Goal: Task Accomplishment & Management: Manage account settings

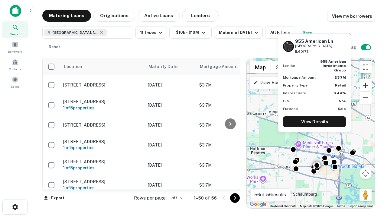
click at [365, 85] on button "Zoom in" at bounding box center [365, 85] width 12 height 12
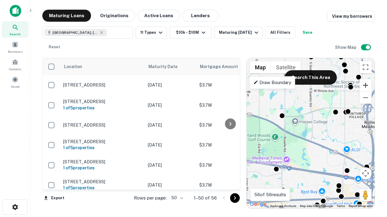
click at [365, 85] on button "Zoom in" at bounding box center [365, 85] width 12 height 12
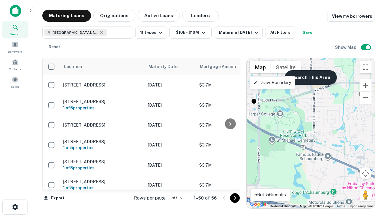
click at [310, 78] on button "Search This Area" at bounding box center [311, 77] width 52 height 14
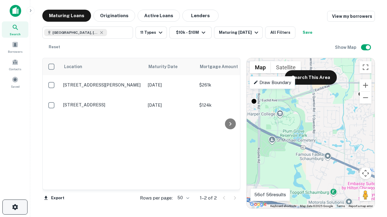
click at [15, 208] on icon "button" at bounding box center [14, 207] width 7 height 7
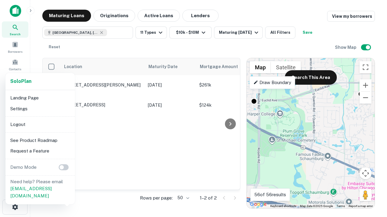
click at [40, 124] on li "Logout" at bounding box center [40, 124] width 65 height 11
